Goal: Transaction & Acquisition: Purchase product/service

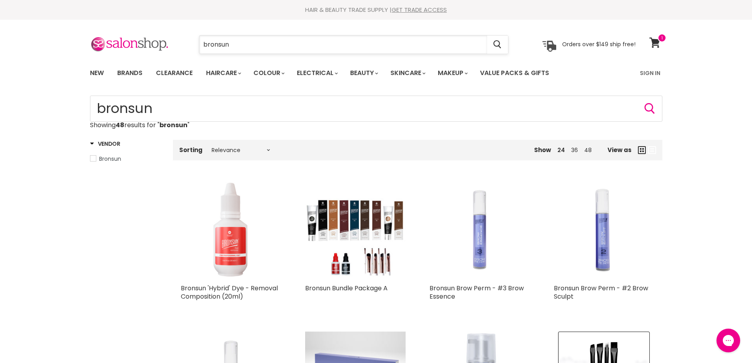
click at [235, 52] on input "bronsun" at bounding box center [343, 45] width 288 height 18
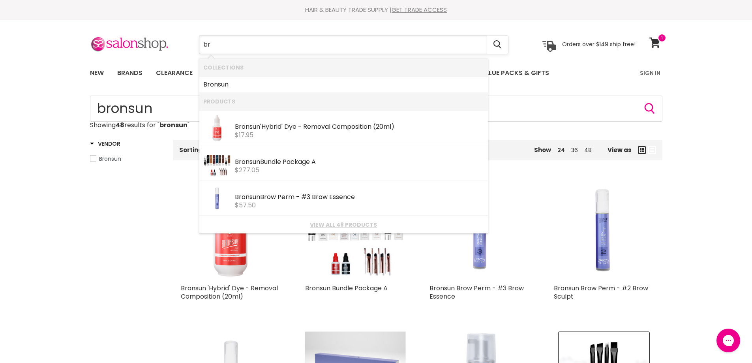
type input "b"
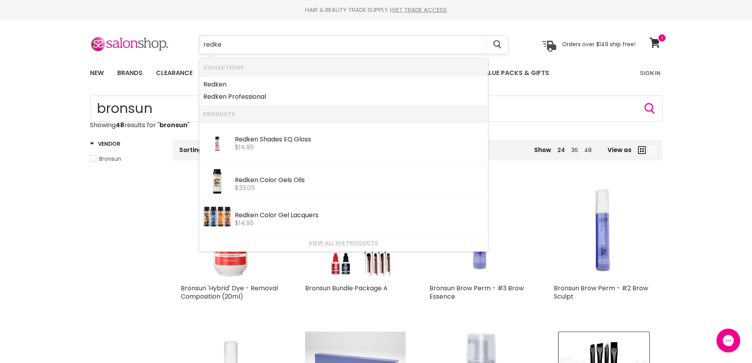
type input "redken"
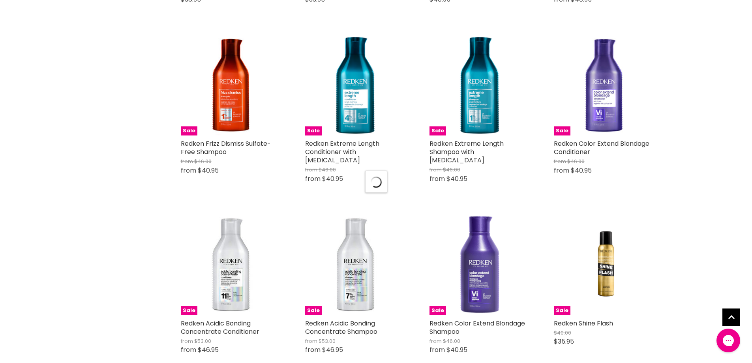
scroll to position [868, 0]
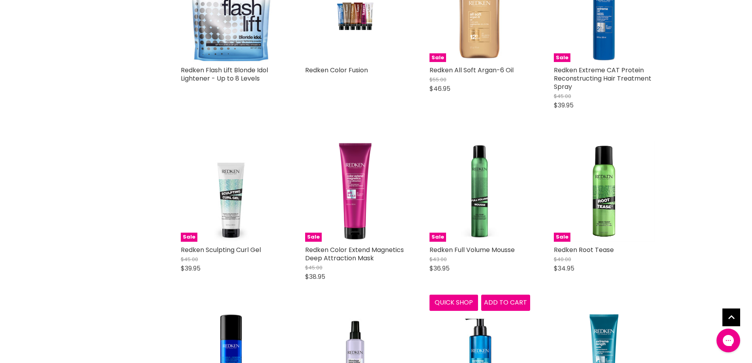
scroll to position [2644, 0]
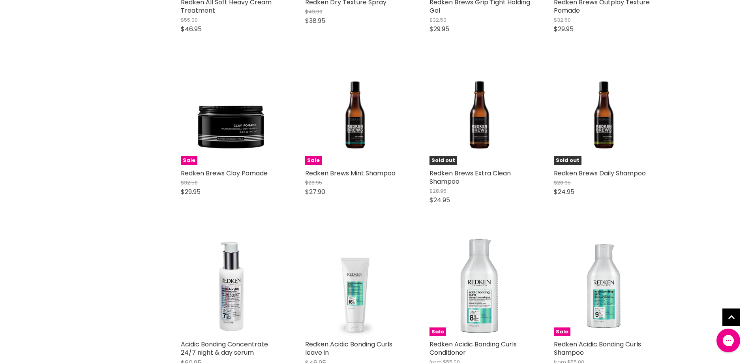
scroll to position [3433, 0]
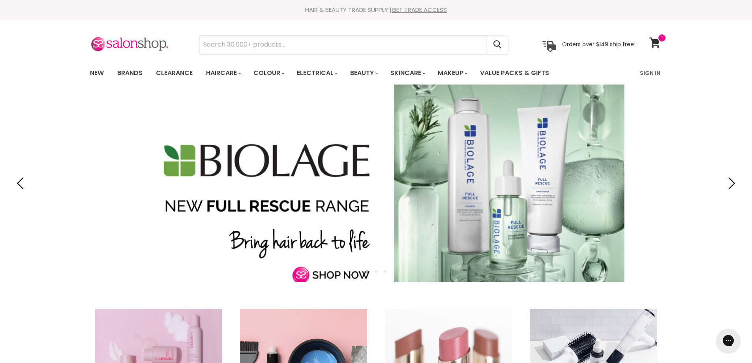
click at [232, 46] on input "Search" at bounding box center [343, 45] width 288 height 18
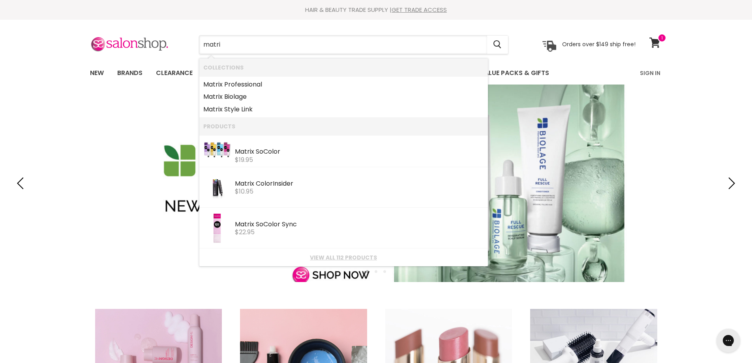
type input "matrix"
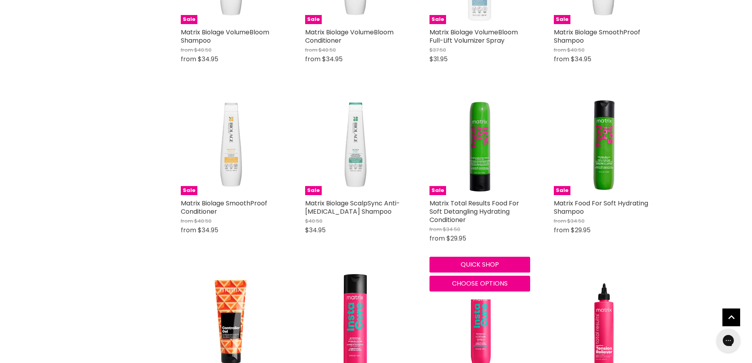
scroll to position [789, 0]
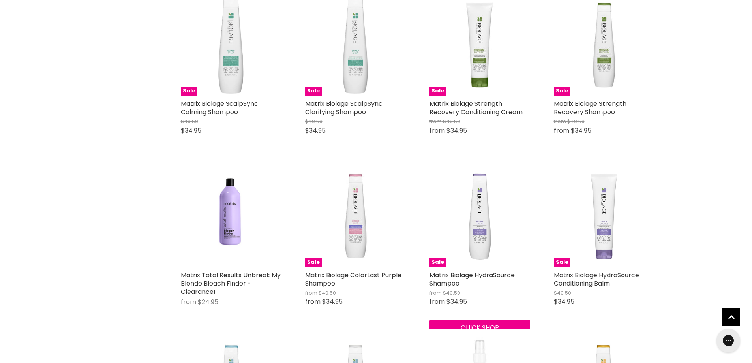
scroll to position [118, 0]
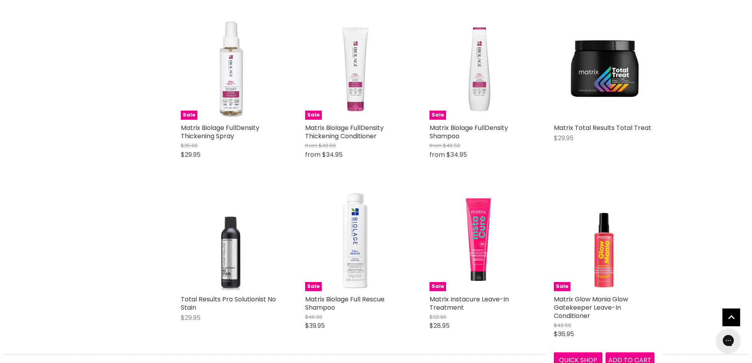
scroll to position [2920, 0]
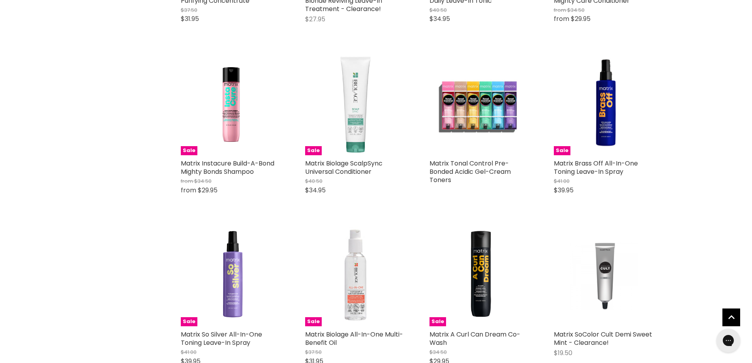
scroll to position [3788, 0]
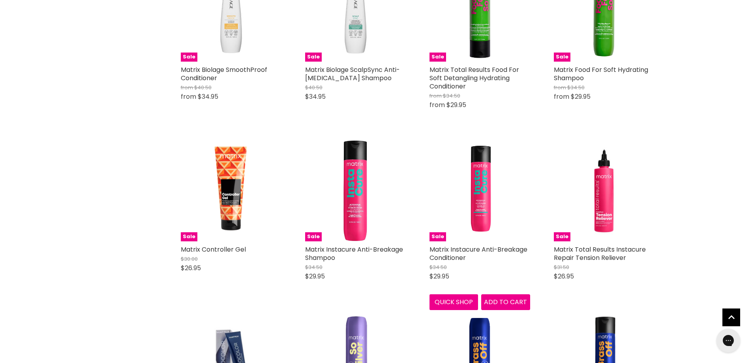
scroll to position [908, 0]
